Goal: Task Accomplishment & Management: Complete application form

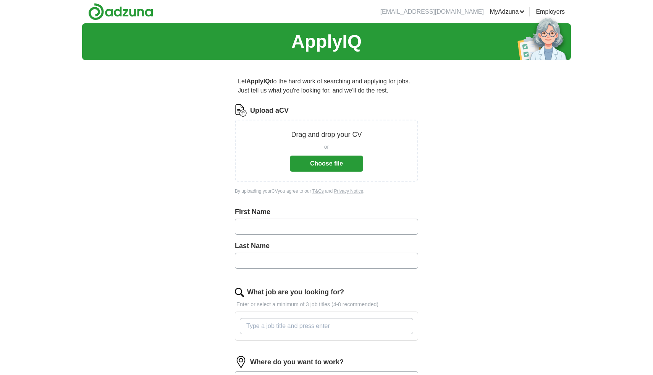
click at [322, 161] on button "Choose file" at bounding box center [326, 163] width 73 height 16
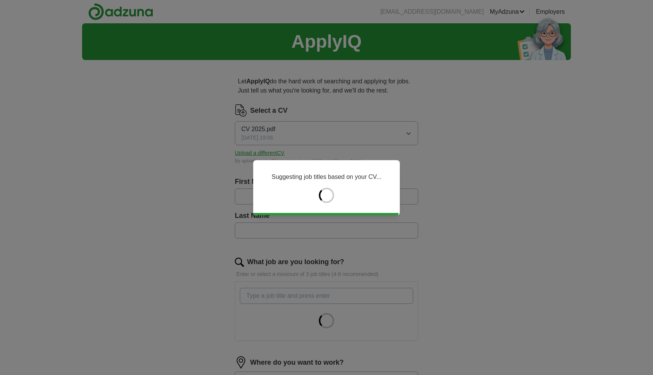
type input "*****"
type input "*******"
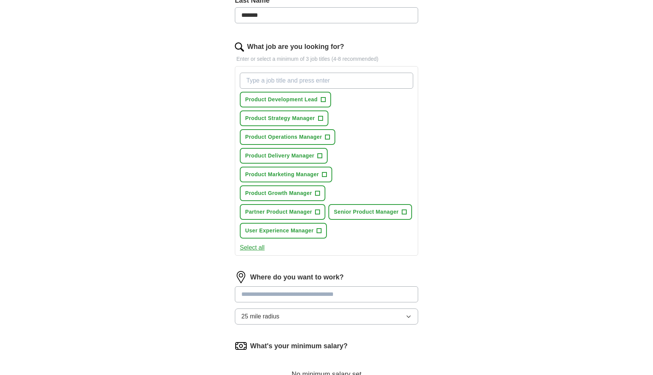
scroll to position [217, 0]
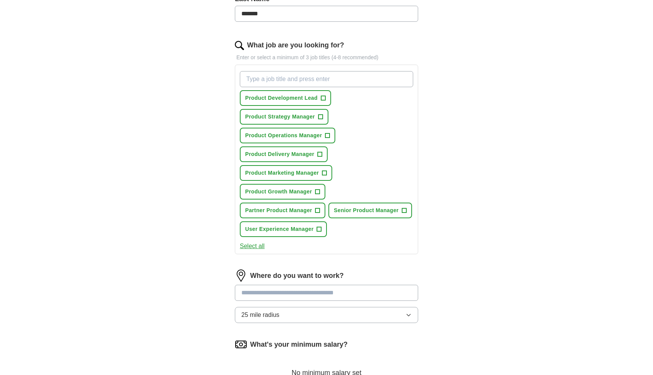
click at [366, 294] on input at bounding box center [326, 293] width 183 height 16
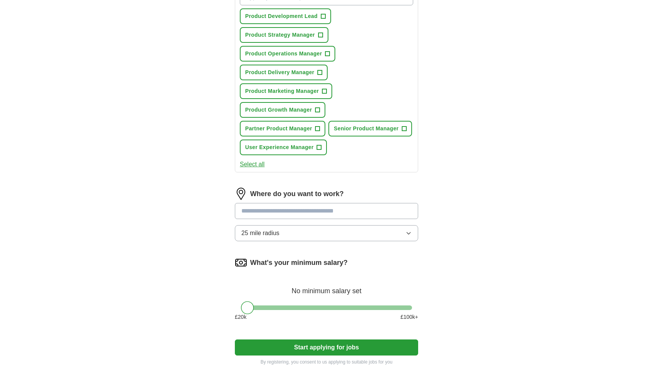
scroll to position [341, 0]
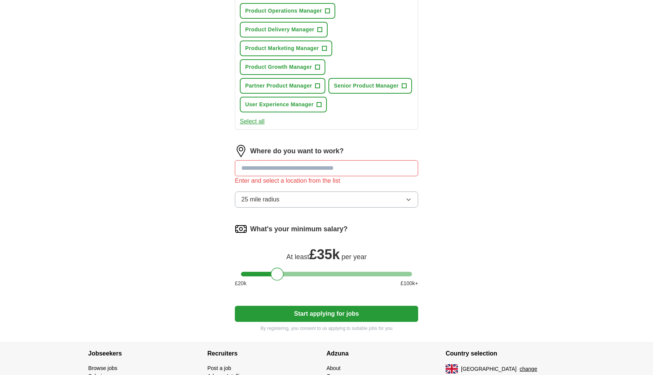
click at [278, 265] on div "What's your minimum salary? At least £ 35k per year £ 20 k £ 100 k+" at bounding box center [326, 258] width 183 height 71
click at [285, 273] on div at bounding box center [326, 274] width 171 height 5
click at [290, 275] on div at bounding box center [284, 273] width 13 height 13
click at [296, 274] on div at bounding box center [326, 274] width 171 height 5
click at [293, 273] on div at bounding box center [297, 273] width 13 height 13
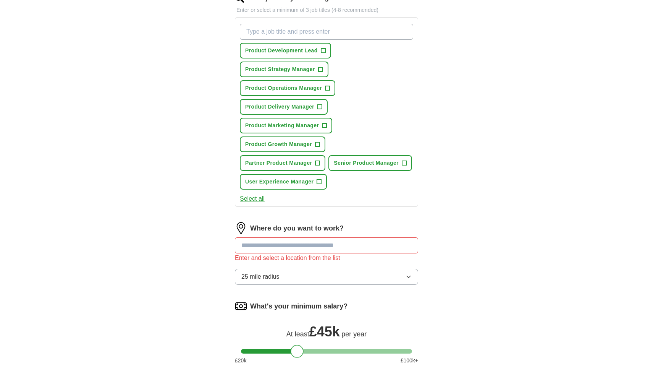
scroll to position [240, 0]
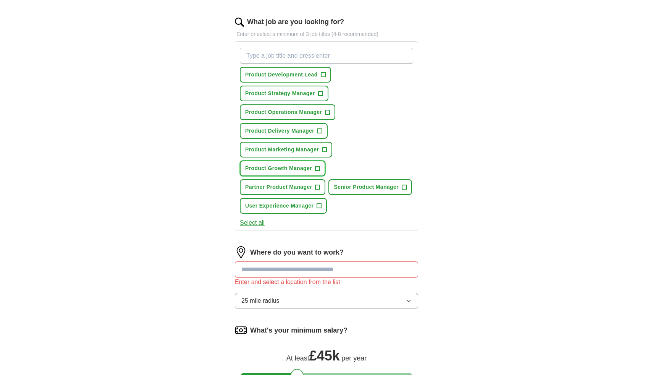
click at [316, 169] on span "+" at bounding box center [317, 168] width 5 height 6
click at [320, 91] on span "+" at bounding box center [320, 94] width 5 height 6
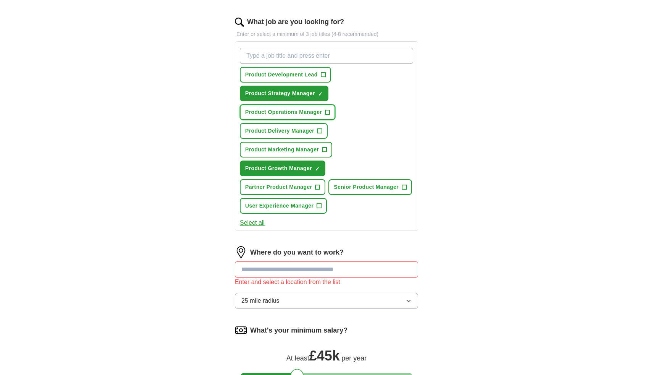
click at [320, 110] on span "Product Operations Manager" at bounding box center [283, 112] width 77 height 8
click at [306, 205] on span "User Experience Manager" at bounding box center [279, 206] width 68 height 8
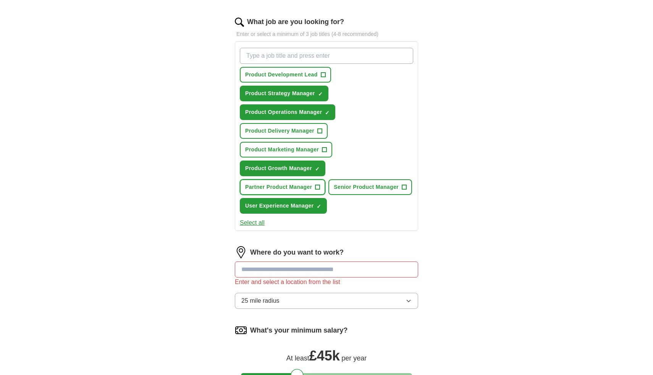
click at [308, 190] on span "Partner Product Manager" at bounding box center [278, 187] width 67 height 8
click at [308, 130] on span "Product Delivery Manager" at bounding box center [279, 131] width 69 height 8
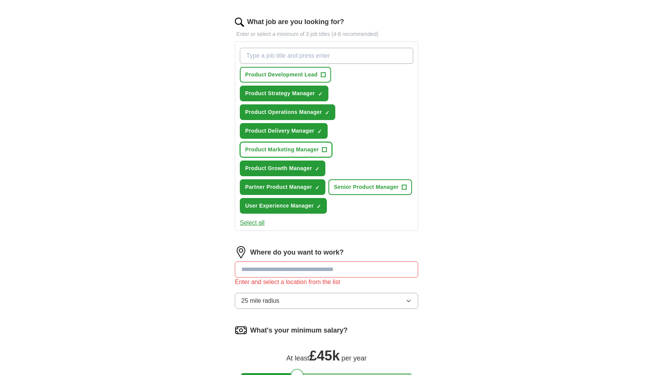
click at [312, 152] on span "Product Marketing Manager" at bounding box center [282, 150] width 74 height 8
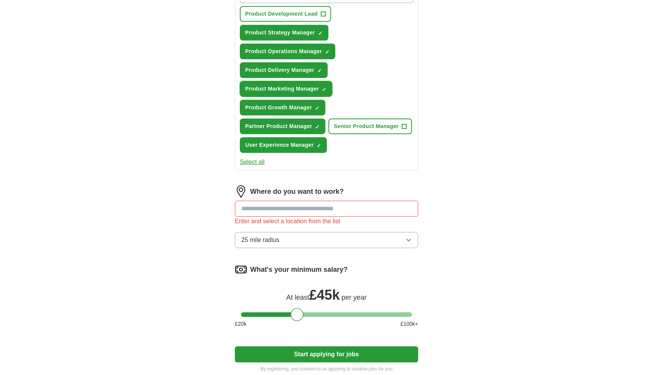
scroll to position [306, 0]
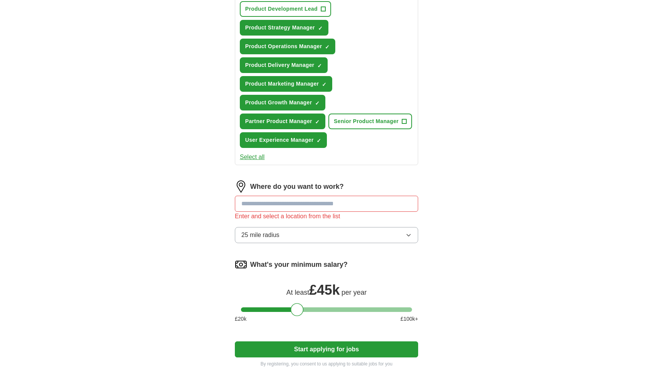
click at [286, 206] on input at bounding box center [326, 204] width 183 height 16
click at [290, 217] on div "Enter and select a location from the list" at bounding box center [326, 216] width 183 height 9
click at [281, 239] on button "25 mile radius" at bounding box center [326, 235] width 183 height 16
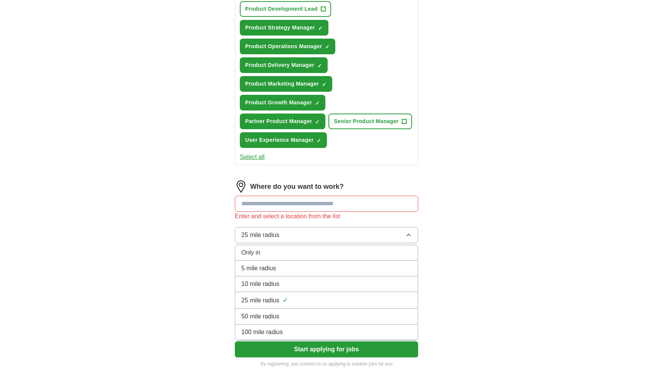
click at [212, 227] on div "Let ApplyIQ do the hard work of searching and applying for jobs. Just tell us w…" at bounding box center [326, 68] width 244 height 617
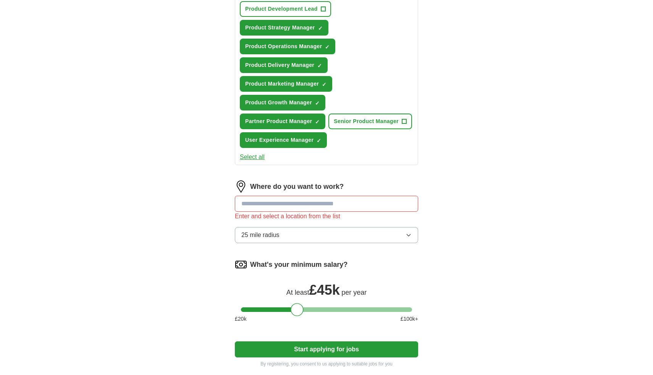
click at [276, 209] on input at bounding box center [326, 204] width 183 height 16
type input "******"
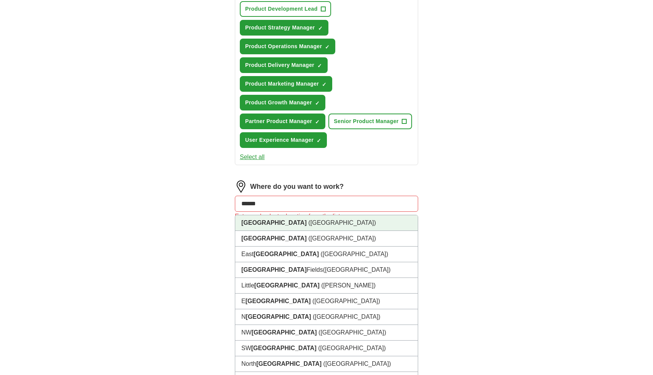
click at [308, 225] on span "([GEOGRAPHIC_DATA])" at bounding box center [342, 222] width 68 height 6
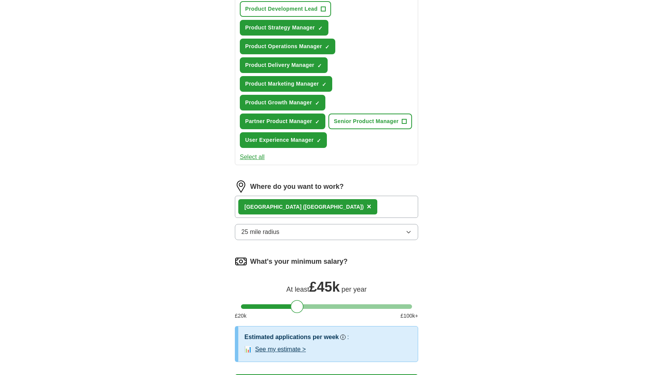
click at [305, 208] on div "[GEOGRAPHIC_DATA] ([GEOGRAPHIC_DATA]) ×" at bounding box center [326, 207] width 183 height 22
click at [299, 233] on button "25 mile radius" at bounding box center [326, 232] width 183 height 16
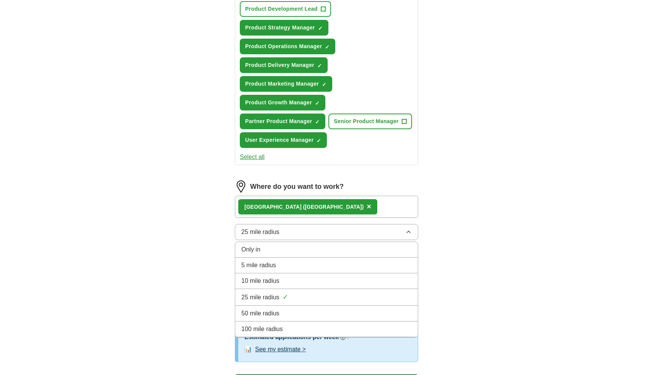
click at [278, 311] on span "50 mile radius" at bounding box center [260, 313] width 38 height 9
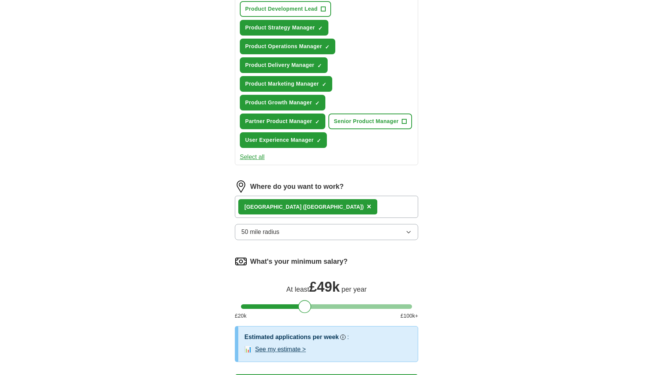
click at [306, 305] on div at bounding box center [326, 306] width 171 height 5
click at [304, 305] on div at bounding box center [304, 306] width 13 height 13
click at [308, 305] on div at bounding box center [304, 306] width 13 height 13
click at [309, 305] on div at bounding box center [304, 306] width 13 height 13
click at [311, 306] on div at bounding box center [326, 306] width 171 height 5
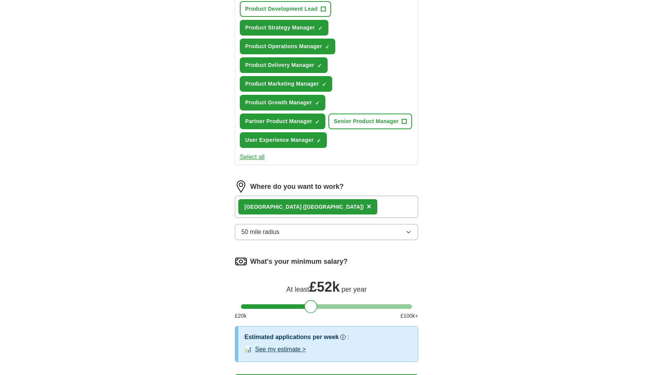
click at [310, 306] on div at bounding box center [310, 306] width 13 height 13
click at [308, 306] on div at bounding box center [310, 306] width 13 height 13
click at [306, 306] on div at bounding box center [310, 306] width 13 height 13
click at [303, 306] on div at bounding box center [326, 306] width 171 height 5
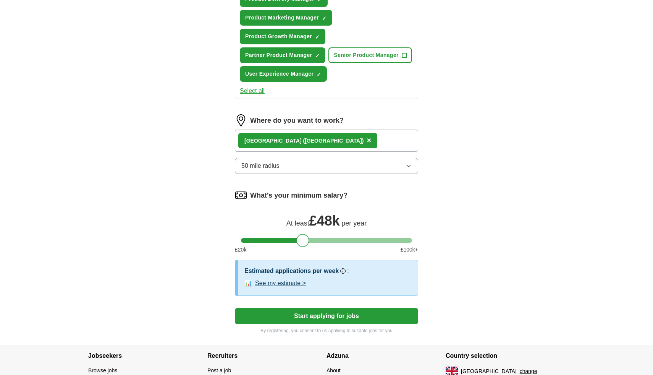
scroll to position [376, 0]
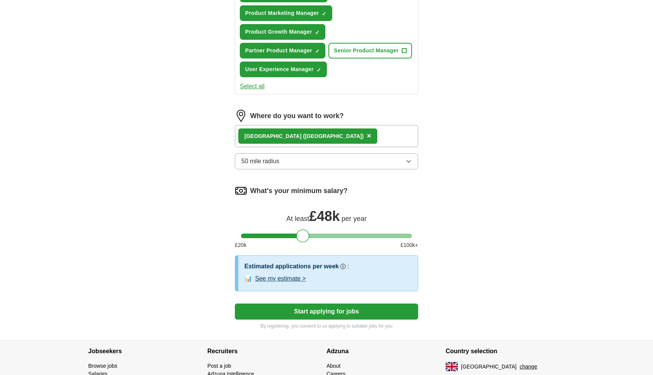
click at [310, 308] on button "Start applying for jobs" at bounding box center [326, 311] width 183 height 16
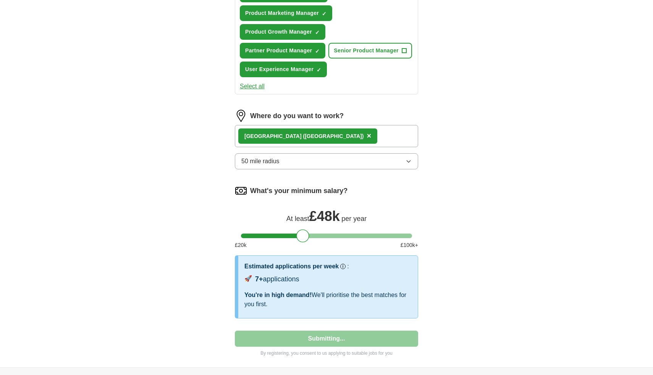
select select "**"
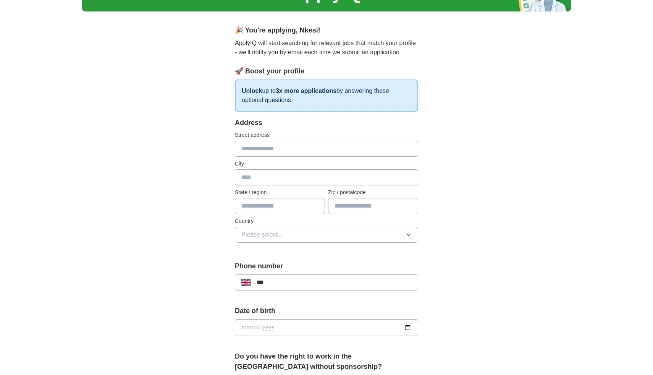
scroll to position [53, 0]
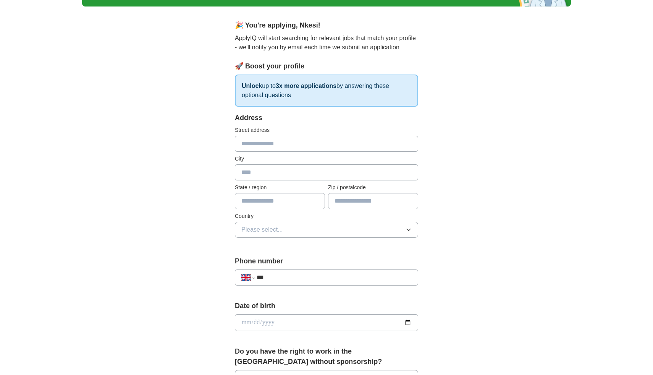
click at [303, 142] on input "text" at bounding box center [326, 144] width 183 height 16
type input "**"
type input "*******"
click at [281, 231] on span "Please select..." at bounding box center [262, 229] width 42 height 9
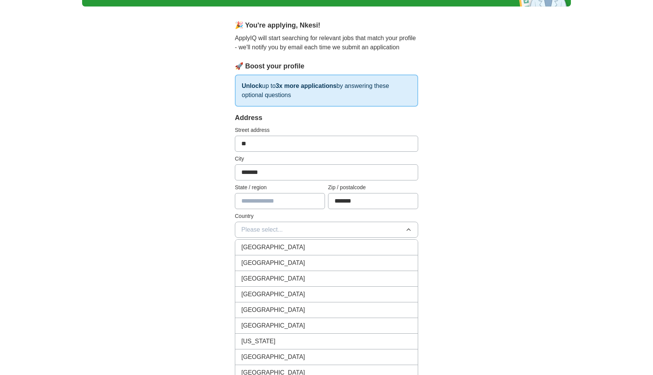
click at [277, 247] on span "[GEOGRAPHIC_DATA]" at bounding box center [273, 247] width 64 height 9
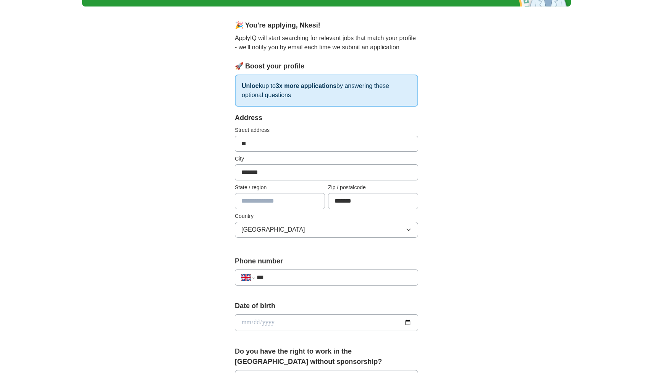
click at [278, 204] on input "text" at bounding box center [280, 201] width 90 height 16
drag, startPoint x: 288, startPoint y: 176, endPoint x: 223, endPoint y: 173, distance: 64.6
click at [223, 173] on div "**********" at bounding box center [326, 334] width 244 height 643
type input "*******"
click at [151, 188] on div "**********" at bounding box center [326, 312] width 489 height 685
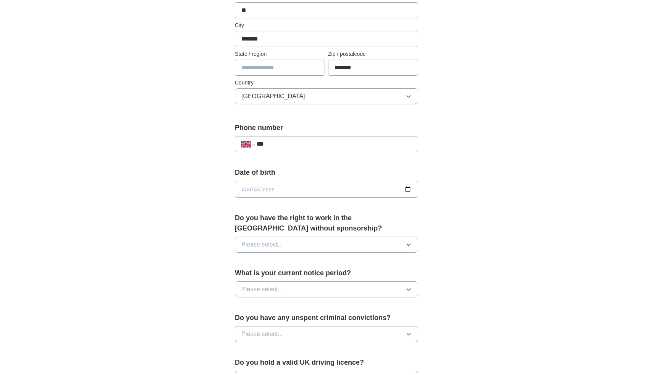
scroll to position [197, 0]
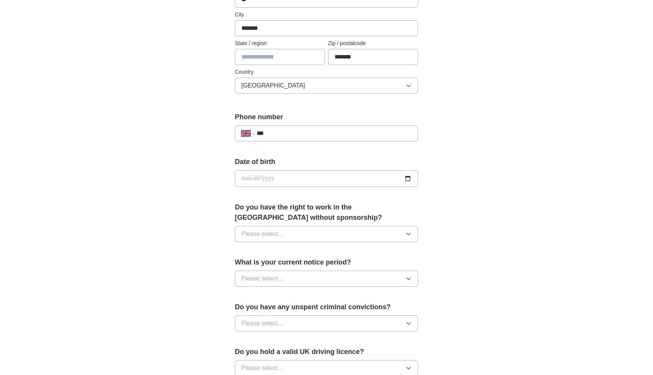
click at [310, 134] on input "***" at bounding box center [334, 133] width 155 height 9
type input "**********"
click at [302, 178] on input "date" at bounding box center [326, 178] width 183 height 17
type input "**********"
click at [288, 226] on button "Please select..." at bounding box center [326, 234] width 183 height 16
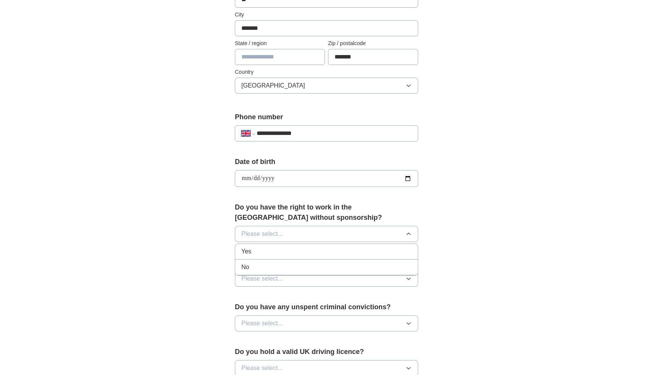
click at [271, 261] on li "No" at bounding box center [326, 267] width 183 height 16
click at [271, 274] on span "Please select..." at bounding box center [262, 278] width 42 height 9
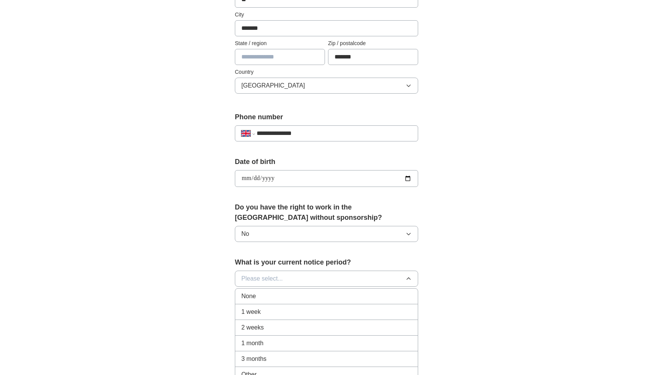
click at [257, 330] on span "2 weeks" at bounding box center [252, 327] width 23 height 9
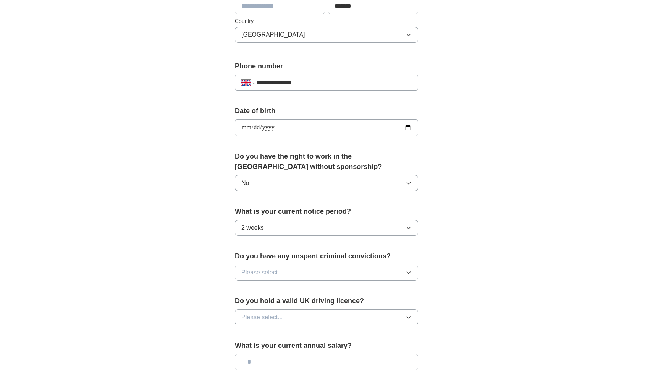
scroll to position [254, 0]
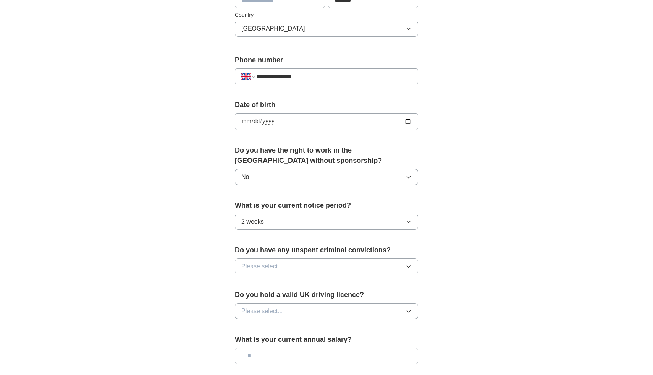
click at [273, 265] on span "Please select..." at bounding box center [262, 266] width 42 height 9
click at [268, 295] on div "No" at bounding box center [326, 299] width 170 height 9
click at [265, 316] on button "Please select..." at bounding box center [326, 311] width 183 height 16
click at [263, 327] on div "Yes" at bounding box center [326, 328] width 170 height 9
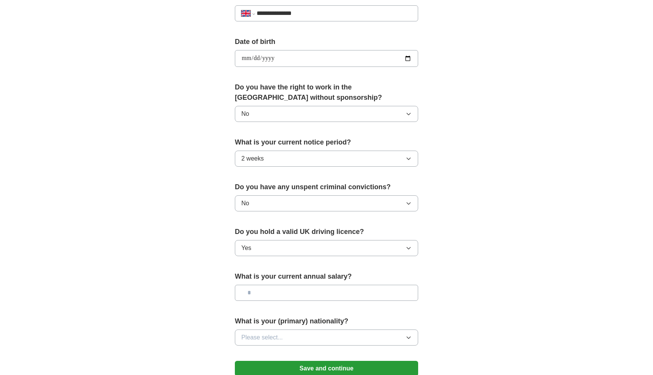
scroll to position [325, 0]
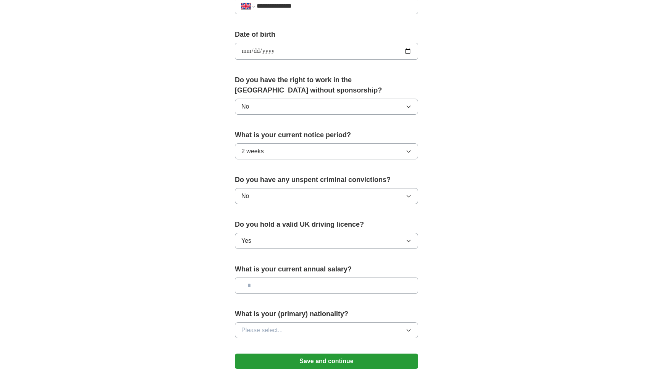
click at [270, 287] on input "text" at bounding box center [326, 285] width 183 height 16
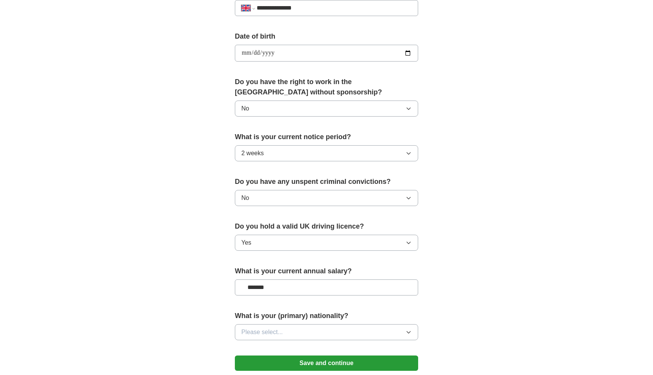
scroll to position [370, 0]
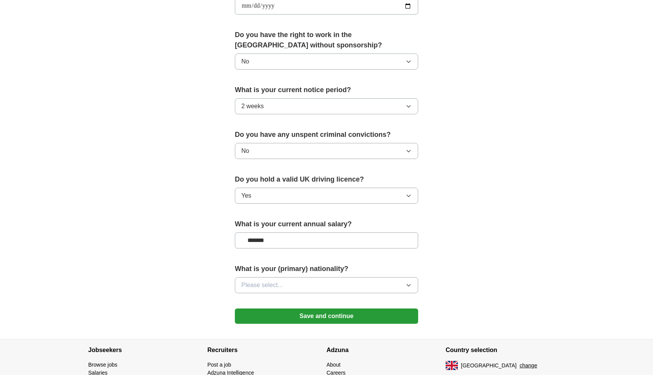
type input "*******"
click at [261, 287] on span "Please select..." at bounding box center [262, 284] width 42 height 9
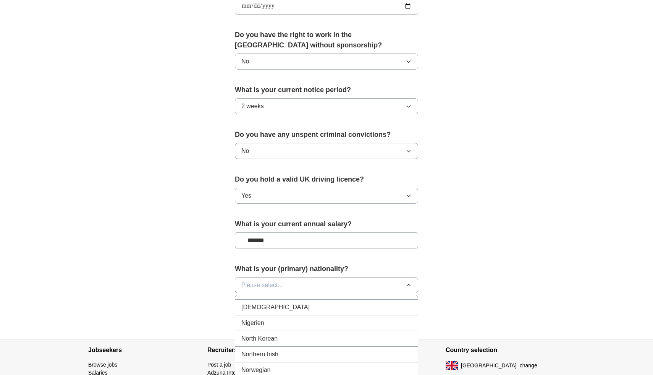
scroll to position [2019, 0]
click at [264, 303] on div "[DEMOGRAPHIC_DATA]" at bounding box center [326, 304] width 170 height 9
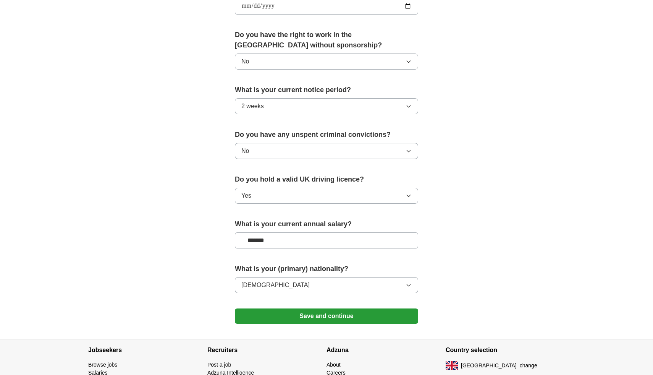
click at [267, 319] on button "Save and continue" at bounding box center [326, 315] width 183 height 15
